Goal: Navigation & Orientation: Find specific page/section

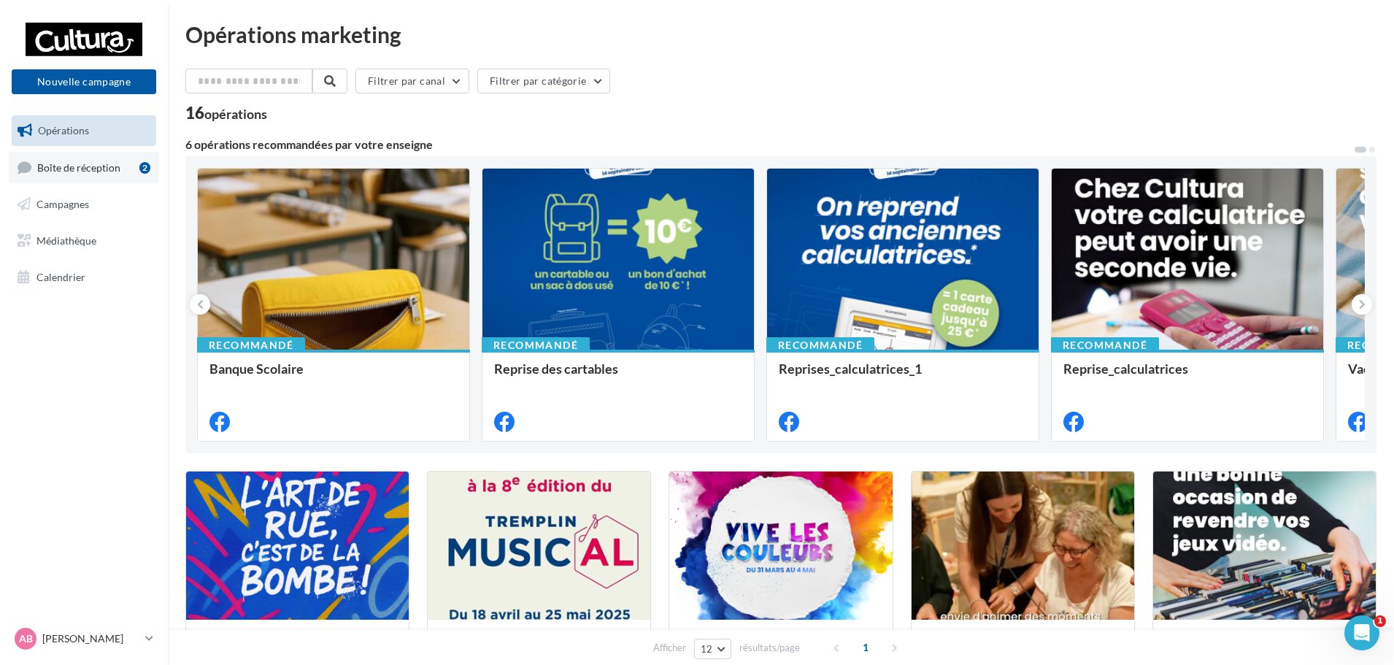
click at [81, 170] on span "Boîte de réception" at bounding box center [78, 167] width 83 height 12
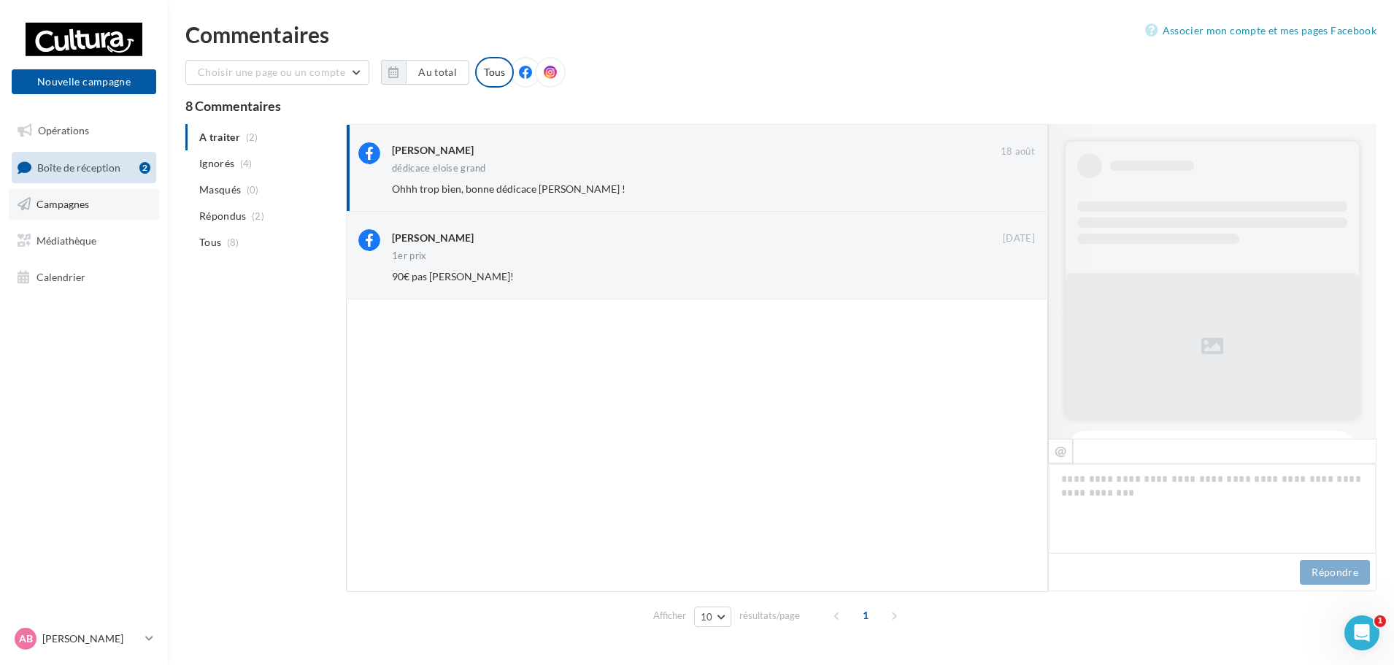
scroll to position [395, 0]
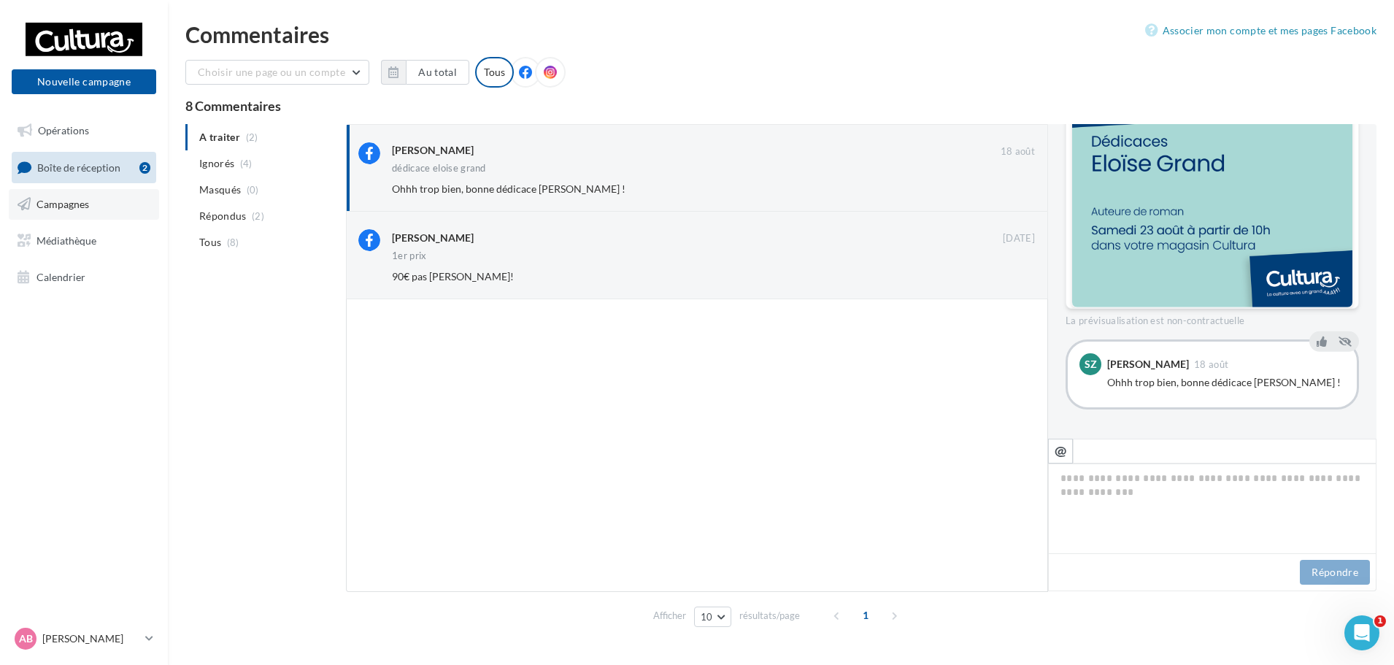
click at [59, 207] on span "Campagnes" at bounding box center [62, 204] width 53 height 12
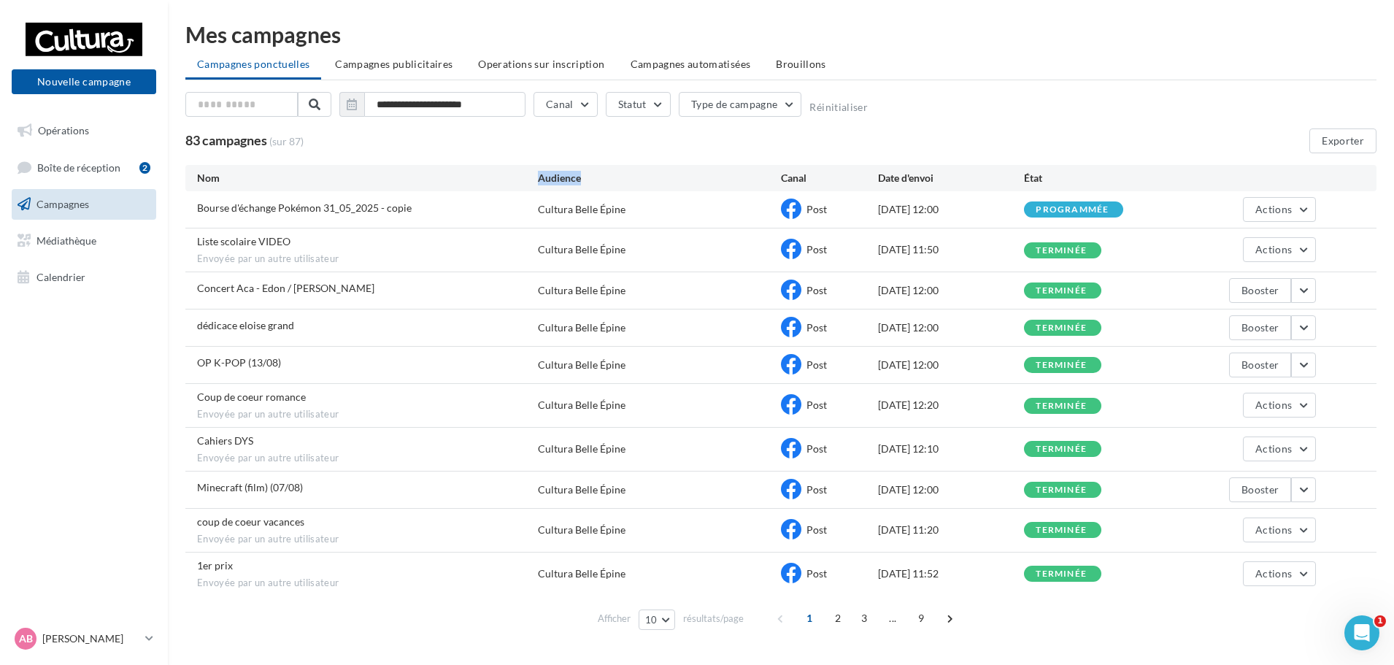
drag, startPoint x: 536, startPoint y: 177, endPoint x: 604, endPoint y: 182, distance: 67.4
click at [603, 182] on div "Nom Audience Canal Date d'envoi État" at bounding box center [781, 178] width 1168 height 15
click at [609, 178] on div "Audience" at bounding box center [659, 178] width 243 height 15
